Goal: Information Seeking & Learning: Learn about a topic

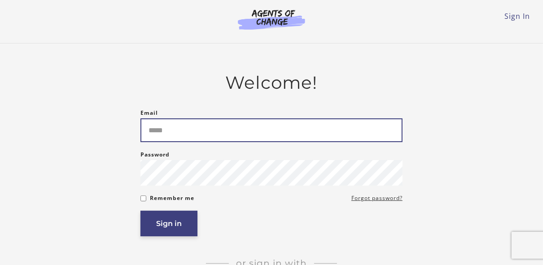
type input "**********"
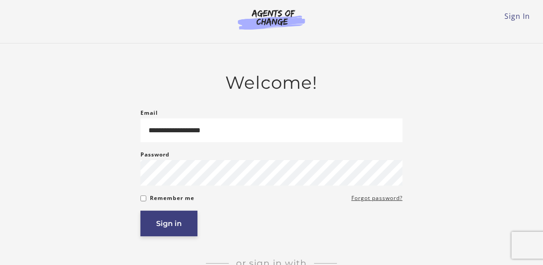
click at [169, 234] on button "Sign in" at bounding box center [169, 224] width 57 height 26
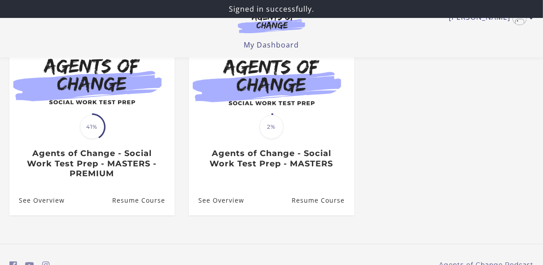
scroll to position [103, 0]
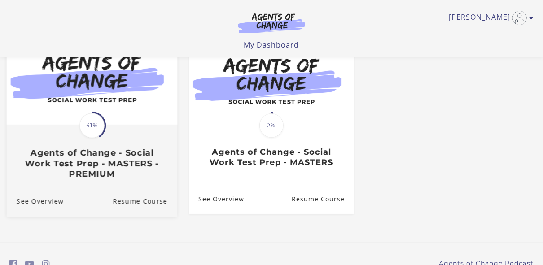
click at [97, 133] on span "41%" at bounding box center [91, 125] width 25 height 25
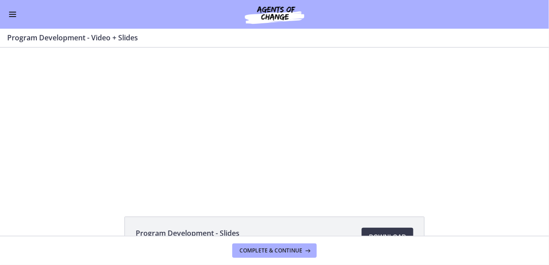
click at [8, 14] on button "Enable menu" at bounding box center [12, 14] width 11 height 11
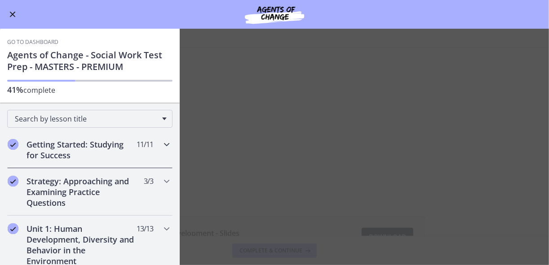
click at [69, 147] on h2 "Getting Started: Studying for Success" at bounding box center [81, 150] width 110 height 22
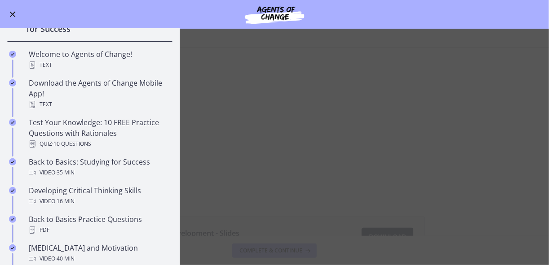
scroll to position [132, 0]
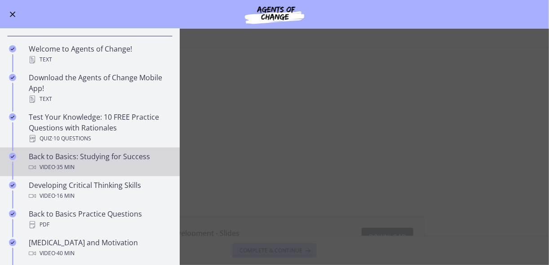
click at [83, 164] on div "Video · 35 min" at bounding box center [99, 167] width 140 height 11
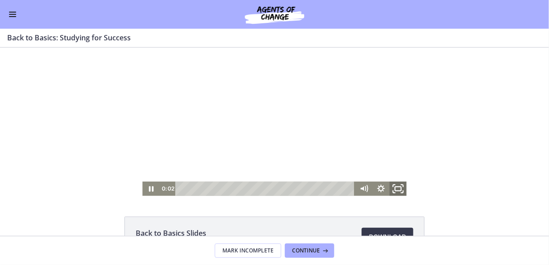
click at [395, 187] on icon "Fullscreen" at bounding box center [397, 188] width 21 height 17
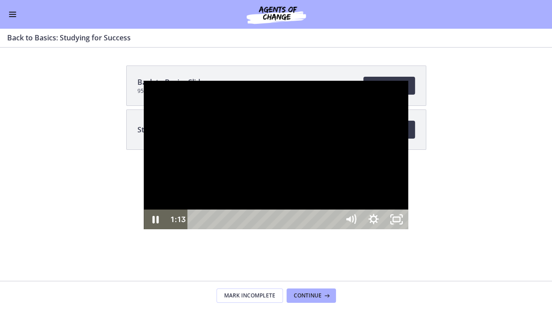
click at [236, 195] on div at bounding box center [276, 155] width 264 height 149
click at [273, 177] on div at bounding box center [276, 155] width 264 height 149
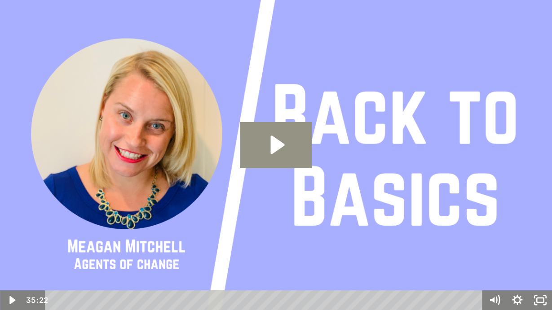
click at [276, 140] on icon "Play Video: ctfdf6eqvn4c72r5t4t0.mp4" at bounding box center [277, 145] width 14 height 18
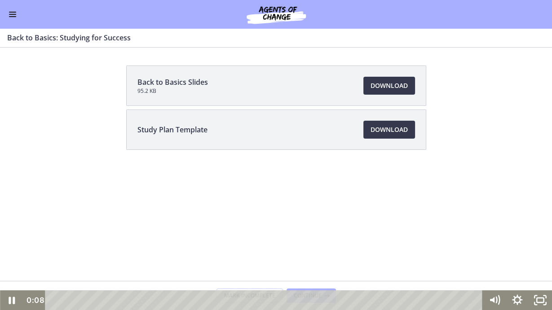
click at [10, 36] on div at bounding box center [275, 155] width 551 height 310
click at [6, 38] on div at bounding box center [275, 155] width 551 height 310
click at [9, 39] on div at bounding box center [275, 155] width 551 height 310
click at [9, 41] on div at bounding box center [275, 155] width 551 height 310
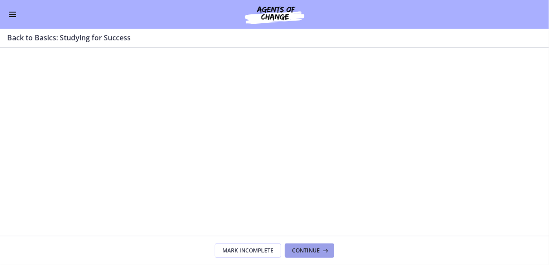
click at [308, 247] on button "Continue" at bounding box center [309, 251] width 49 height 14
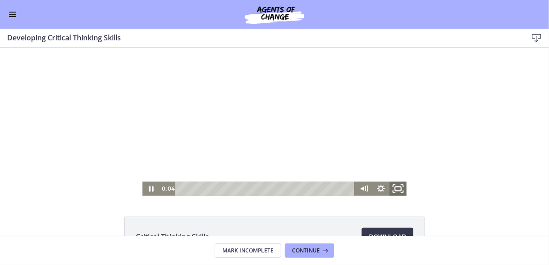
click at [394, 190] on icon "Fullscreen" at bounding box center [397, 188] width 21 height 17
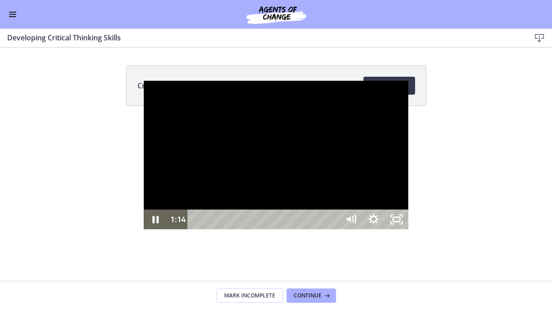
click at [189, 194] on div at bounding box center [276, 155] width 264 height 149
click at [145, 229] on icon "Play Video" at bounding box center [156, 220] width 23 height 20
click at [152, 224] on icon "Pause" at bounding box center [155, 220] width 6 height 8
click at [142, 232] on icon "Play Video" at bounding box center [155, 220] width 27 height 24
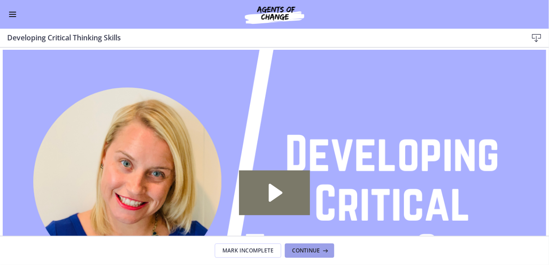
click at [308, 255] on button "Continue" at bounding box center [309, 251] width 49 height 14
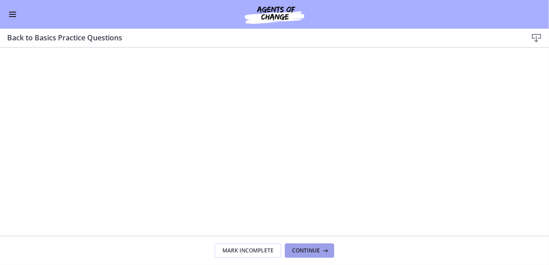
click at [305, 251] on span "Continue" at bounding box center [306, 250] width 28 height 7
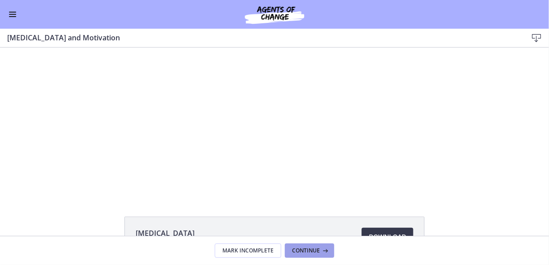
click at [308, 250] on span "Continue" at bounding box center [306, 250] width 28 height 7
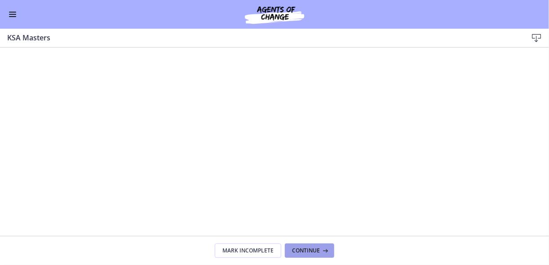
click at [308, 250] on span "Continue" at bounding box center [306, 250] width 28 height 7
click at [297, 246] on button "Continue" at bounding box center [309, 251] width 49 height 14
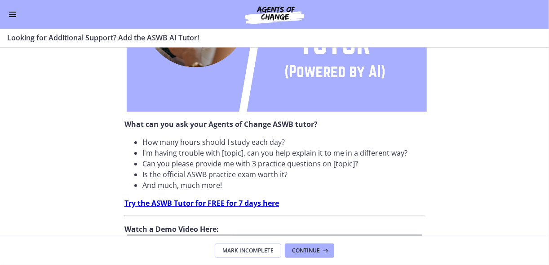
scroll to position [214, 0]
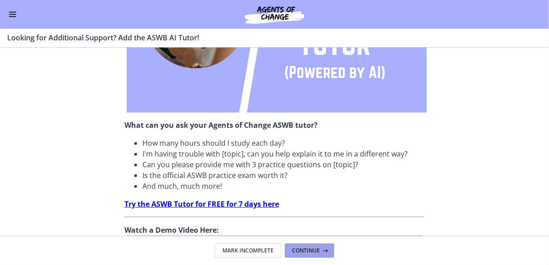
click at [310, 249] on span "Continue" at bounding box center [306, 250] width 28 height 7
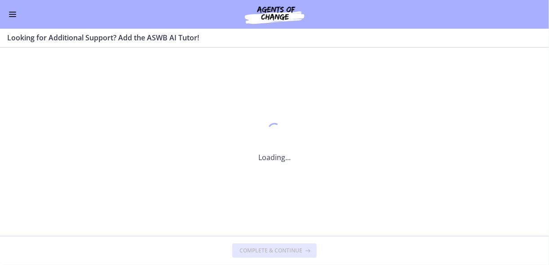
scroll to position [0, 0]
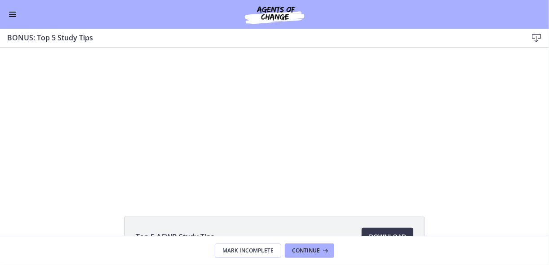
click at [12, 13] on button "Enable menu" at bounding box center [12, 14] width 11 height 11
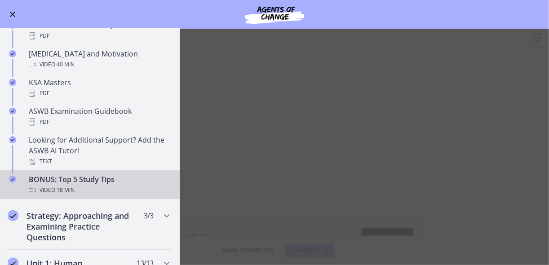
scroll to position [322, 0]
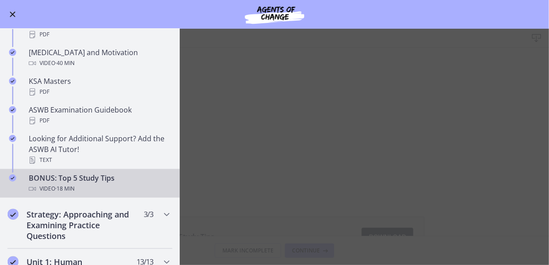
click at [220, 55] on main "BONUS: Top 5 Study Tips Download Enable fullscreen Top 5 ASWB Study Tips Downlo…" at bounding box center [274, 147] width 549 height 237
click at [208, 41] on main "BONUS: Top 5 Study Tips Download Enable fullscreen Top 5 ASWB Study Tips Downlo…" at bounding box center [274, 147] width 549 height 237
click at [7, 13] on button "Enable menu" at bounding box center [12, 14] width 11 height 11
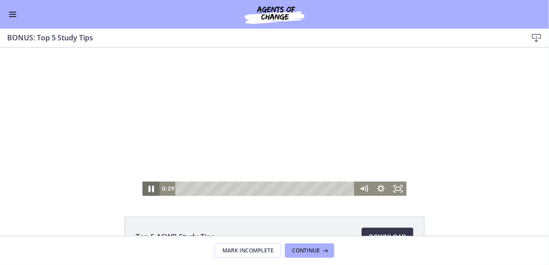
click at [150, 188] on icon "Pause" at bounding box center [150, 188] width 5 height 7
